Goal: Navigation & Orientation: Find specific page/section

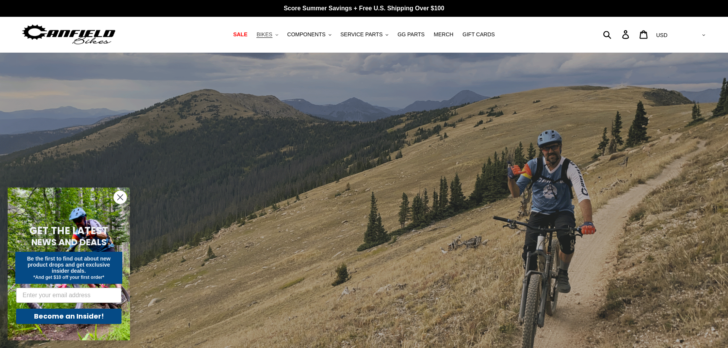
click at [272, 33] on span "BIKES" at bounding box center [264, 34] width 16 height 6
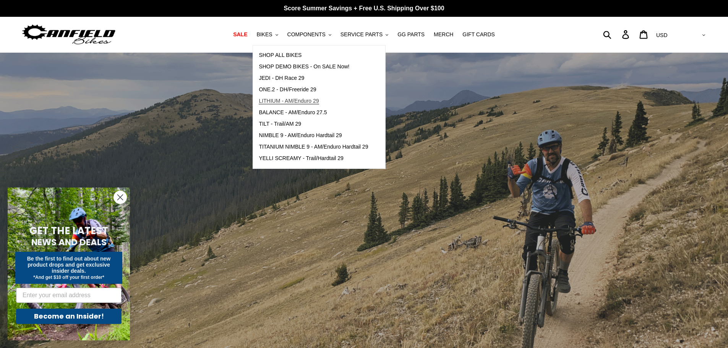
click at [319, 102] on span "LITHIUM - AM/Enduro 29" at bounding box center [289, 101] width 60 height 6
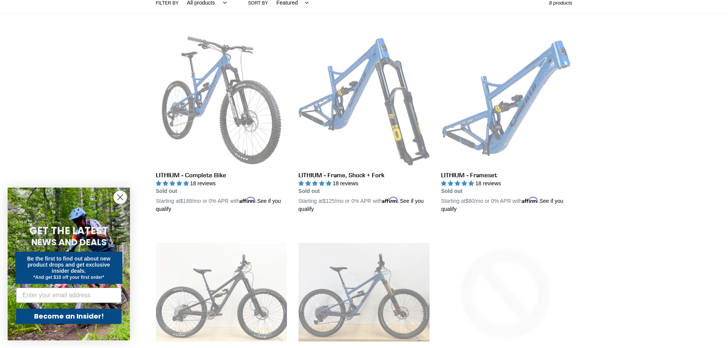
scroll to position [38, 0]
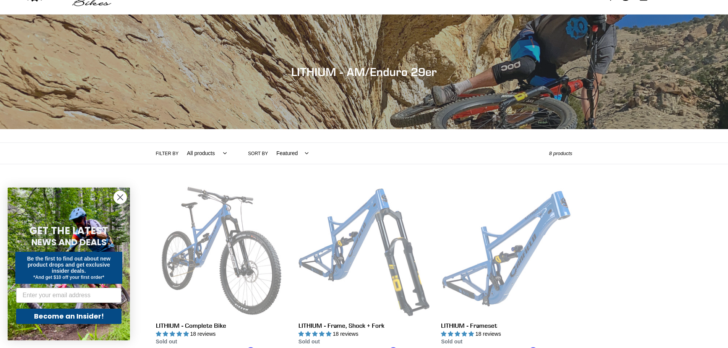
click at [202, 154] on select "All products 29er BFCM23 BFCM24 CBF DEMO BIKE Enduro Full Suspension Lithium" at bounding box center [205, 153] width 50 height 21
select select "/collections/lithium-long-travel-29er/bfcm24"
click at [180, 143] on select "All products 29er BFCM23 BFCM24 CBF DEMO BIKE Enduro Full Suspension Lithium" at bounding box center [205, 153] width 50 height 21
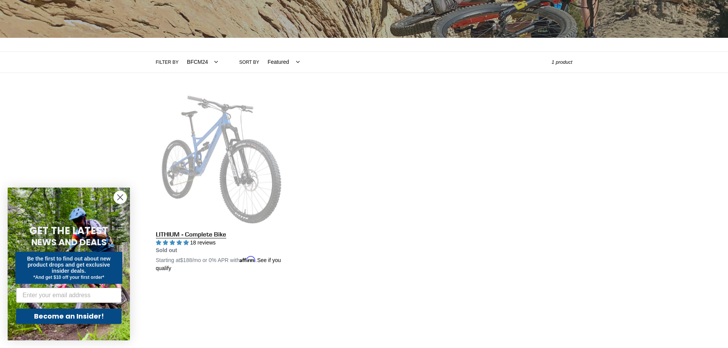
scroll to position [153, 0]
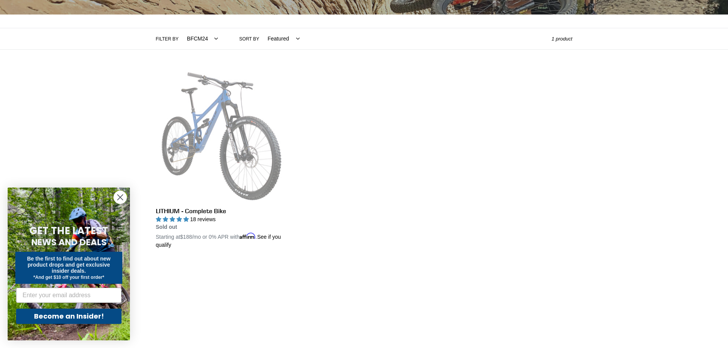
click at [197, 32] on select "All products 29er BFCM23 BFCM24 CBF DEMO BIKE [GEOGRAPHIC_DATA] Full Suspension…" at bounding box center [200, 38] width 41 height 21
select select "/collections/lithium-long-travel-29er"
click at [180, 28] on select "All products 29er BFCM23 BFCM24 CBF DEMO BIKE [GEOGRAPHIC_DATA] Full Suspension…" at bounding box center [200, 38] width 41 height 21
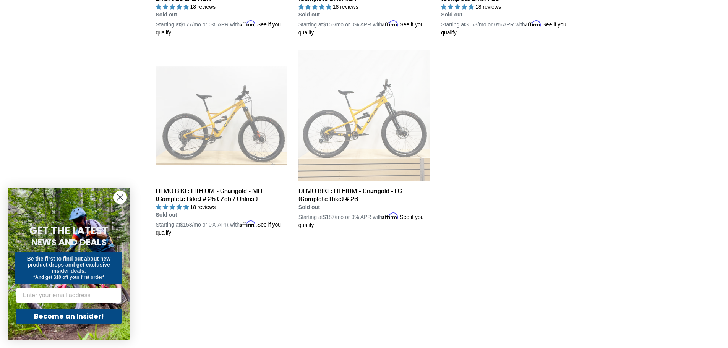
scroll to position [649, 0]
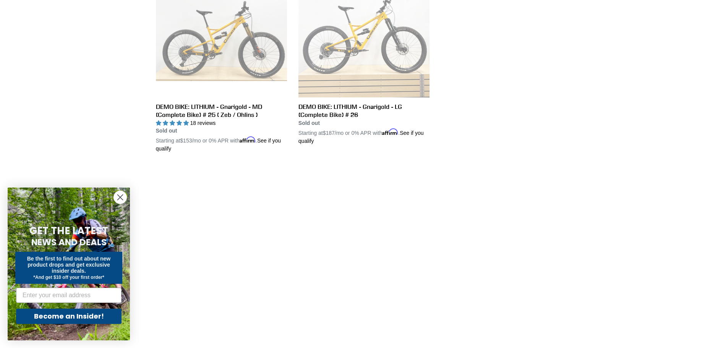
click at [125, 194] on circle "Close dialog" at bounding box center [120, 197] width 13 height 13
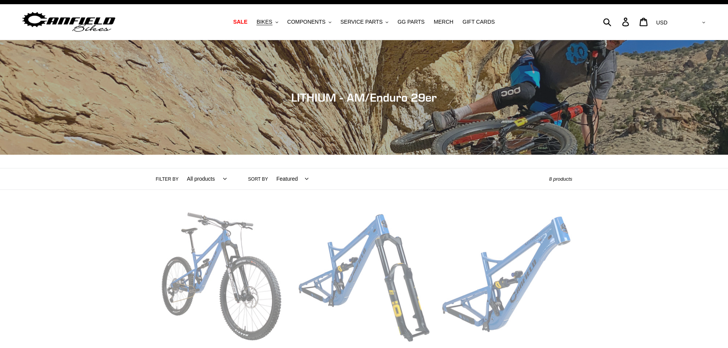
scroll to position [0, 0]
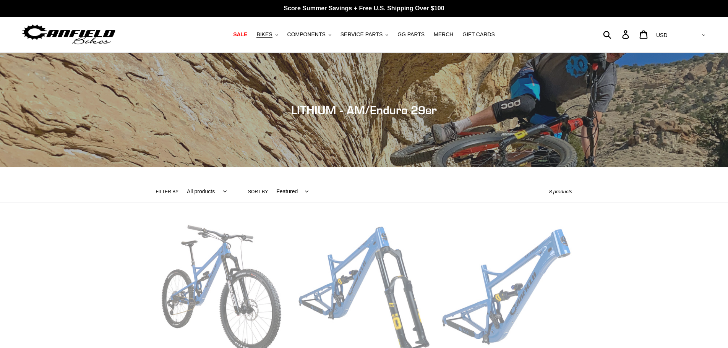
click at [198, 194] on select "All products 29er BFCM23 BFCM24 CBF DEMO BIKE [GEOGRAPHIC_DATA] Full Suspension…" at bounding box center [205, 191] width 50 height 21
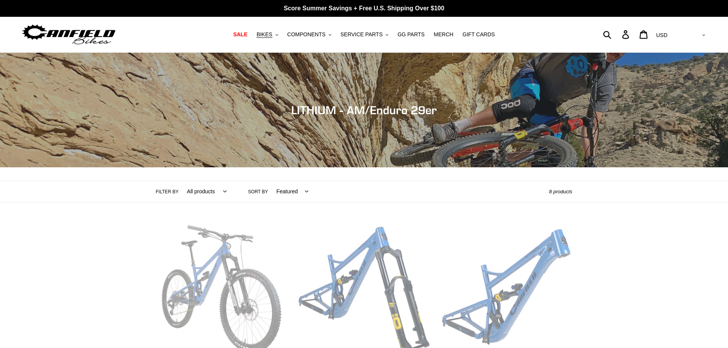
select select "/collections/lithium-long-travel-29er/full-suspension"
click at [180, 181] on select "All products 29er BFCM23 BFCM24 CBF DEMO BIKE Enduro Full Suspension Lithium" at bounding box center [205, 191] width 50 height 21
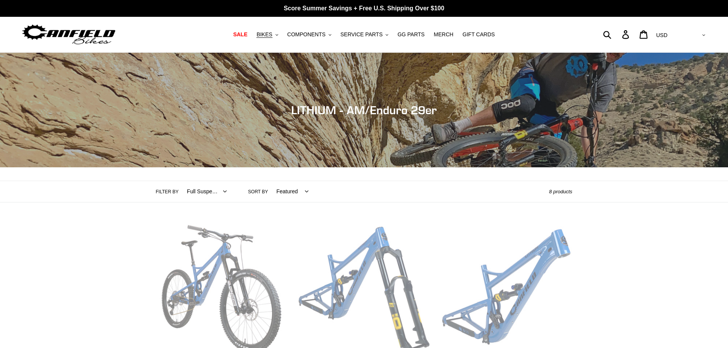
select select "/collections/lithium-long-travel-29er/full-suspension"
select select "/collections/lithium-long-travel-29er/bfcm24"
